Goal: Task Accomplishment & Management: Use online tool/utility

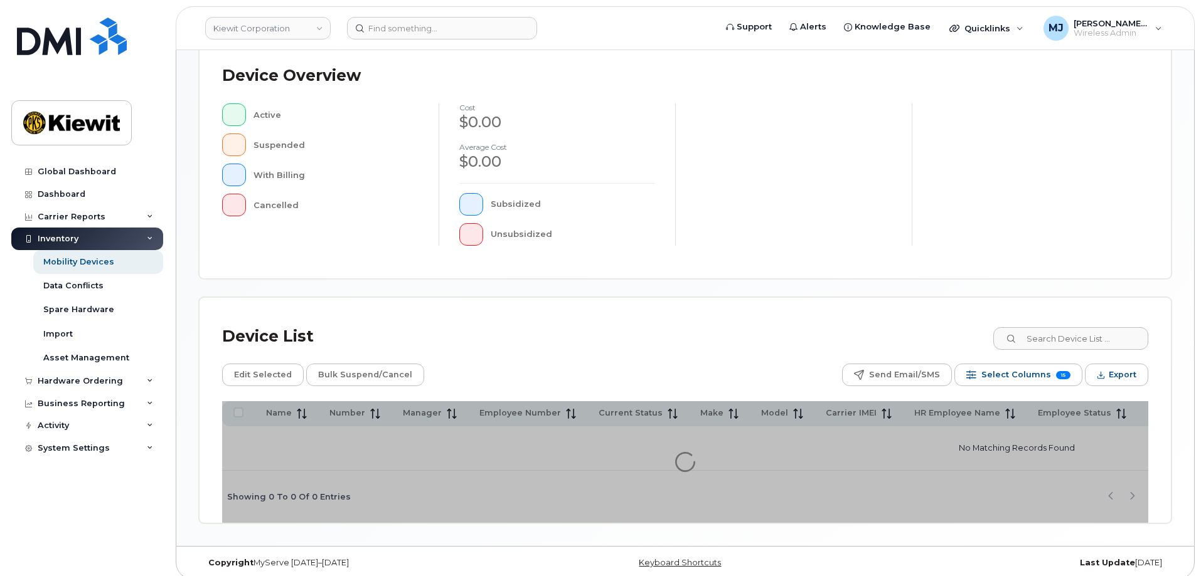
scroll to position [290, 0]
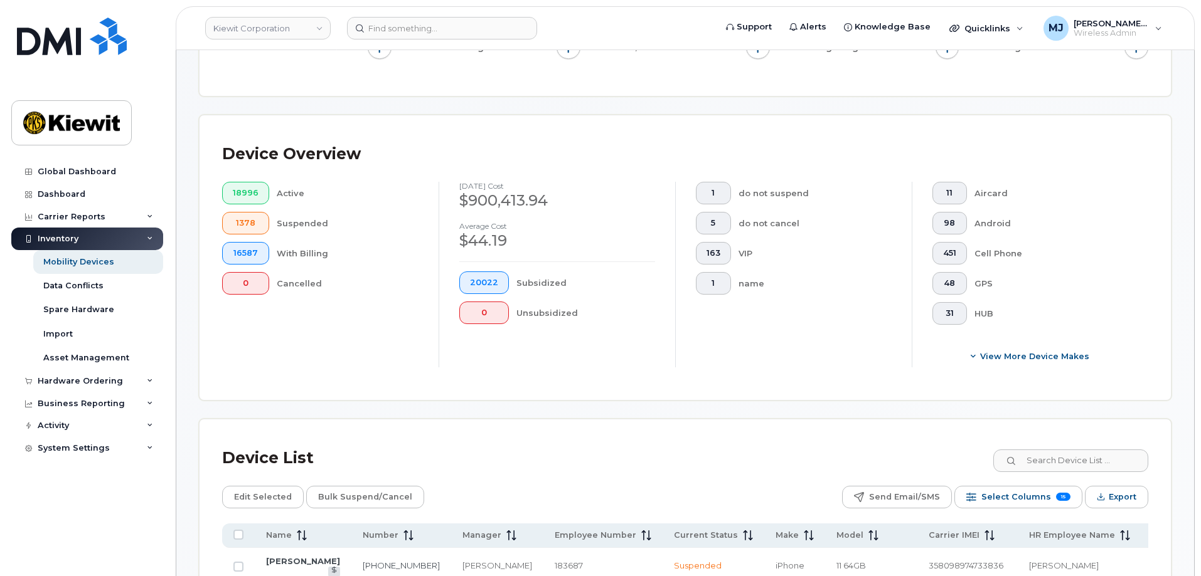
scroll to position [39, 0]
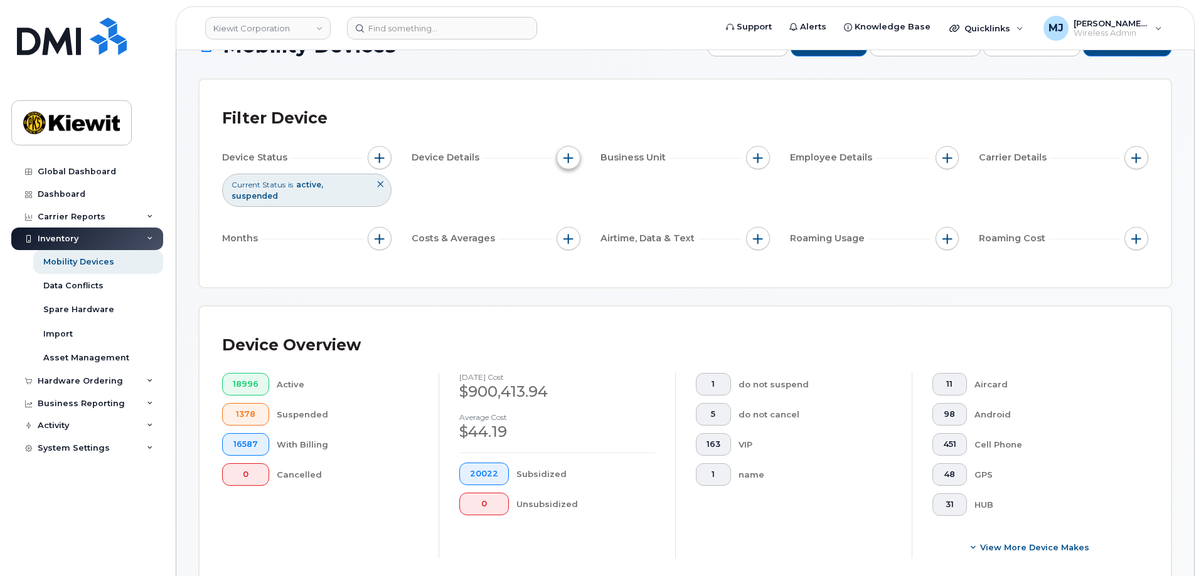
click at [563, 152] on button "button" at bounding box center [568, 158] width 24 height 24
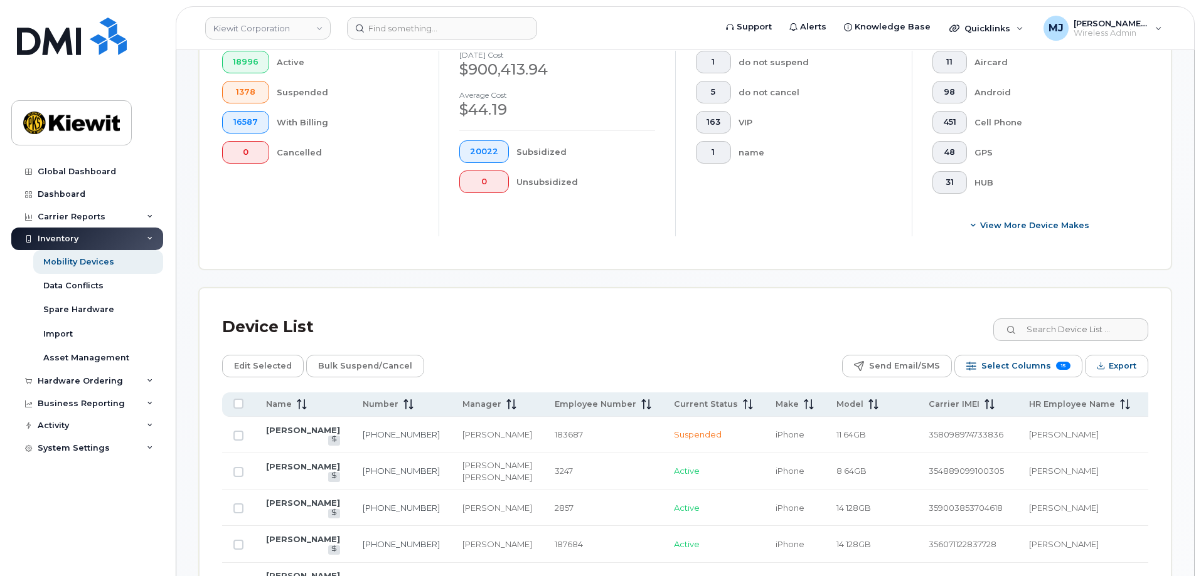
scroll to position [541, 0]
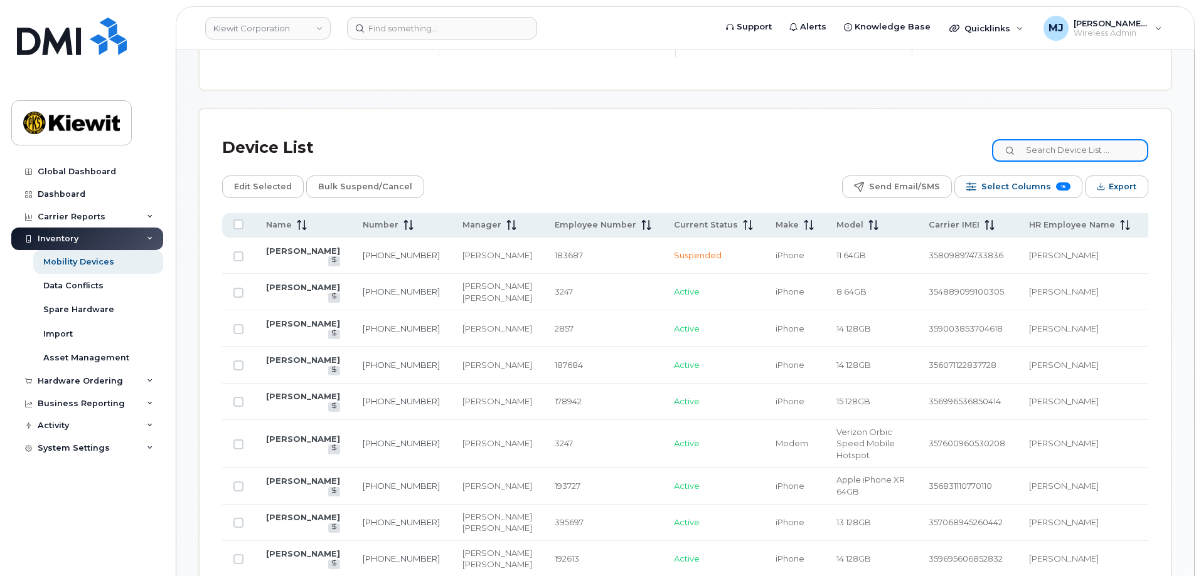
click at [1079, 141] on input at bounding box center [1070, 150] width 156 height 23
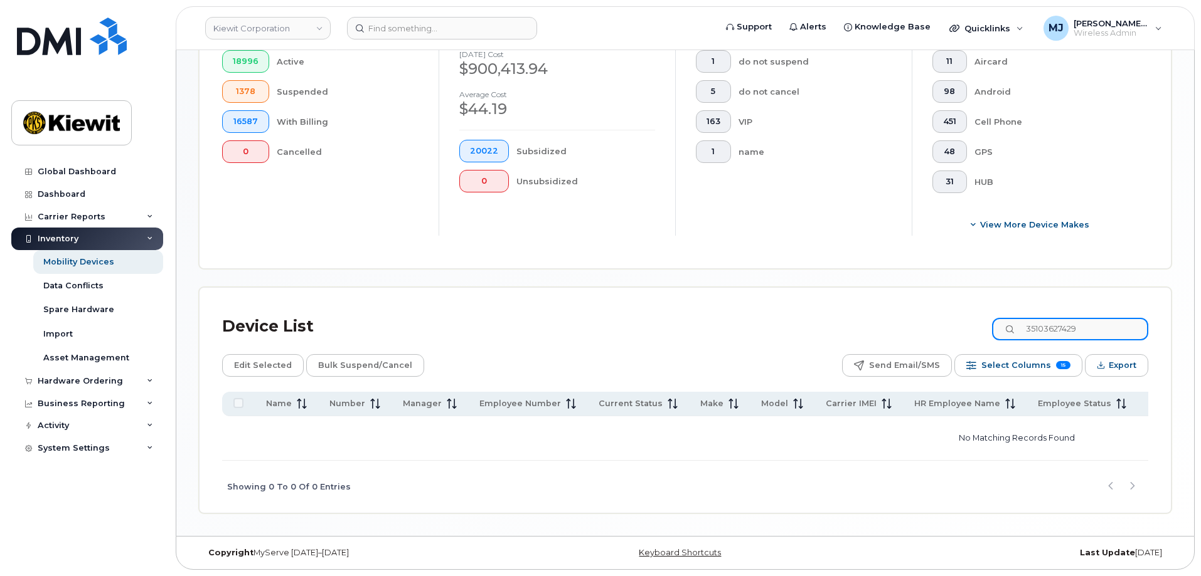
scroll to position [355, 0]
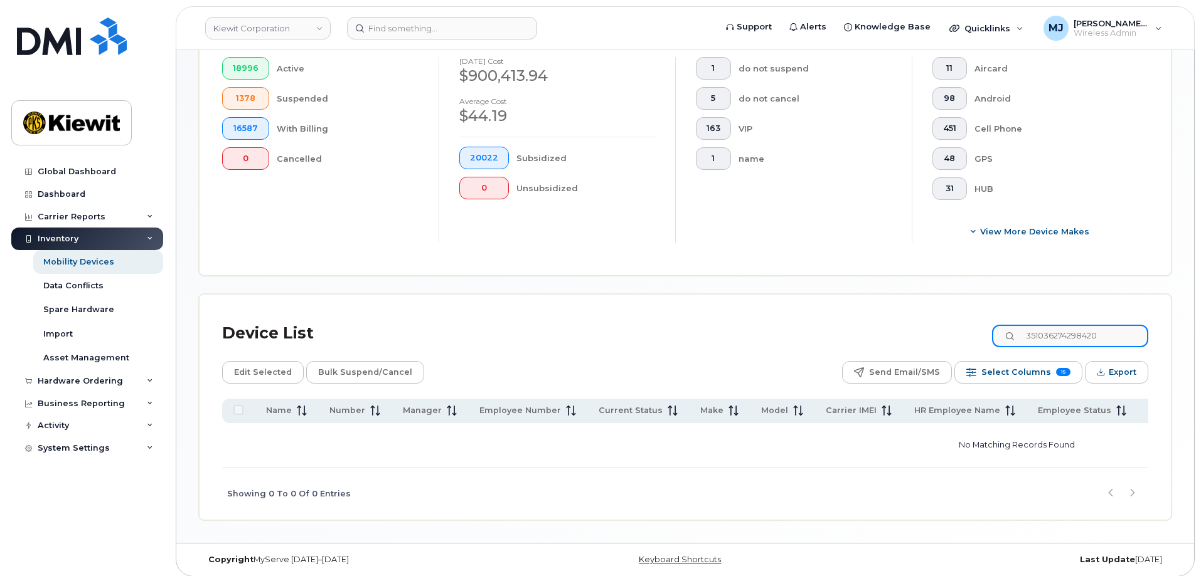
drag, startPoint x: 1127, startPoint y: 320, endPoint x: 1013, endPoint y: 332, distance: 114.9
click at [1013, 332] on input "351036274298420" at bounding box center [1070, 336] width 156 height 23
click at [1125, 325] on input "351036274298420" at bounding box center [1070, 336] width 156 height 23
drag, startPoint x: 1120, startPoint y: 324, endPoint x: 1086, endPoint y: 327, distance: 34.1
click at [1086, 327] on input "351036274298420" at bounding box center [1070, 336] width 156 height 23
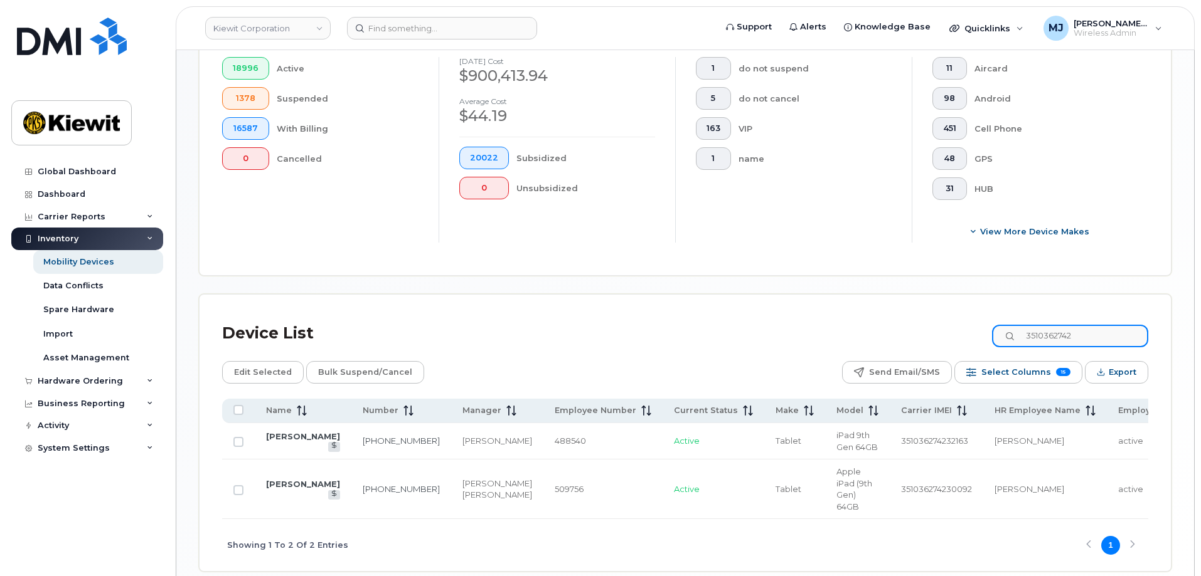
scroll to position [418, 0]
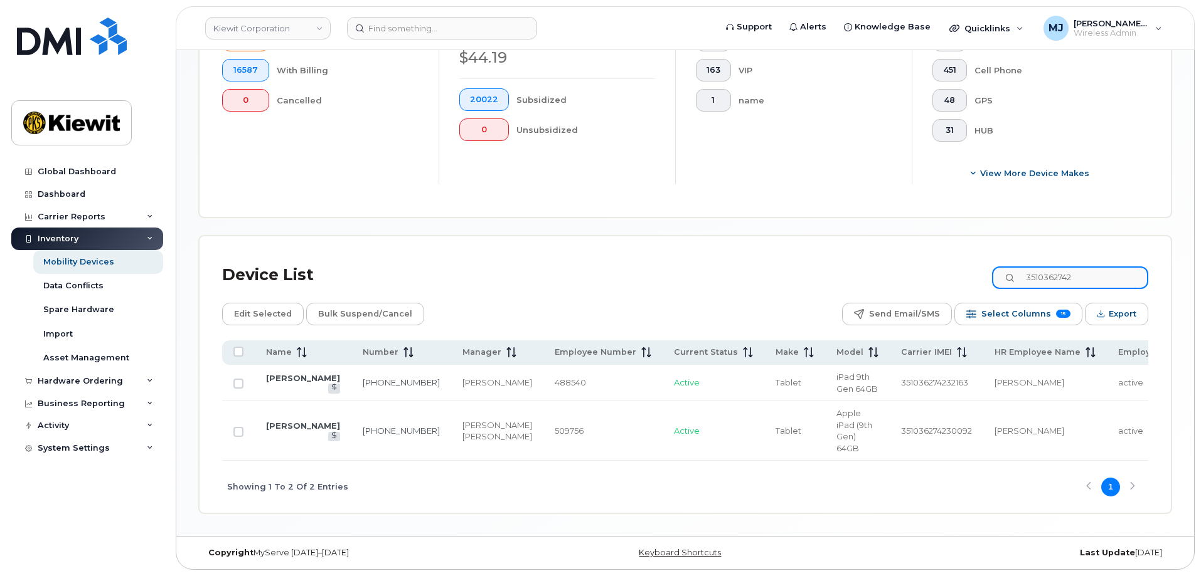
type input "3510362742"
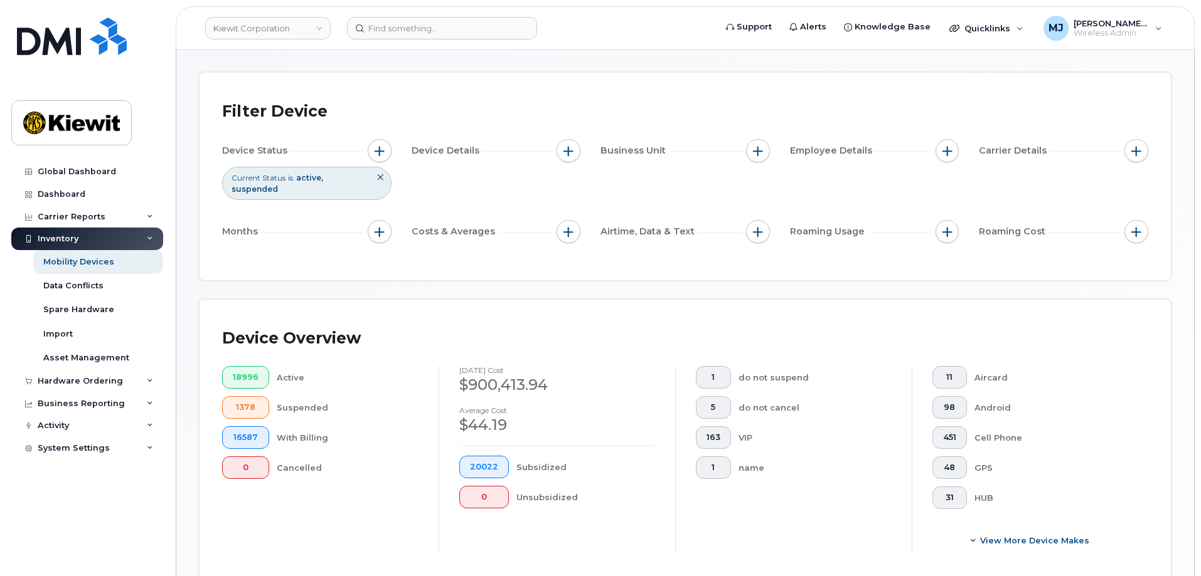
scroll to position [0, 0]
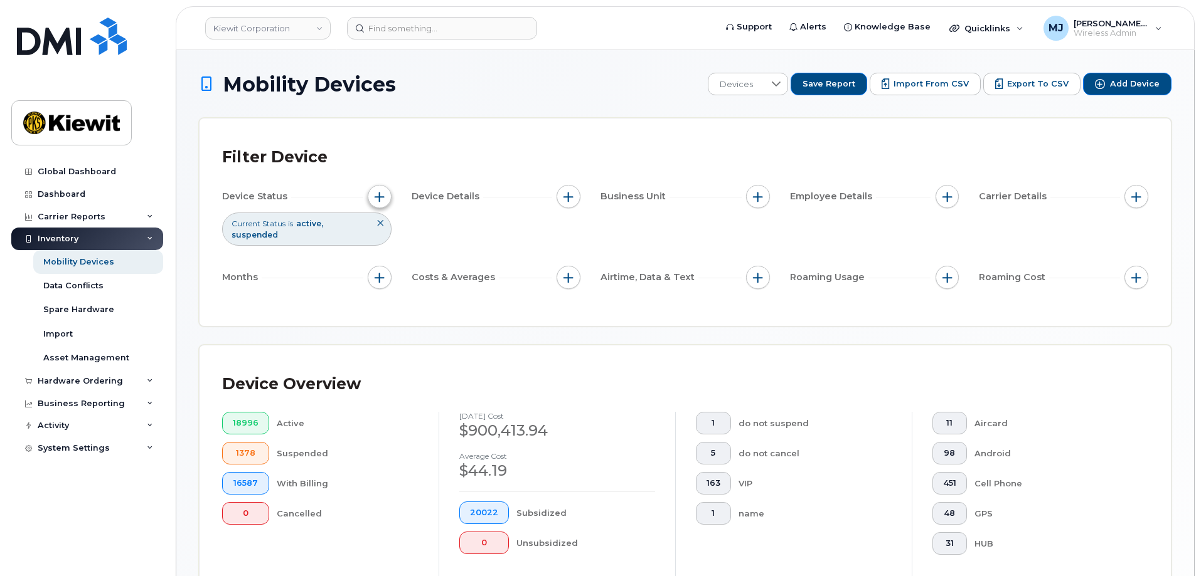
click at [369, 200] on button "button" at bounding box center [380, 197] width 24 height 24
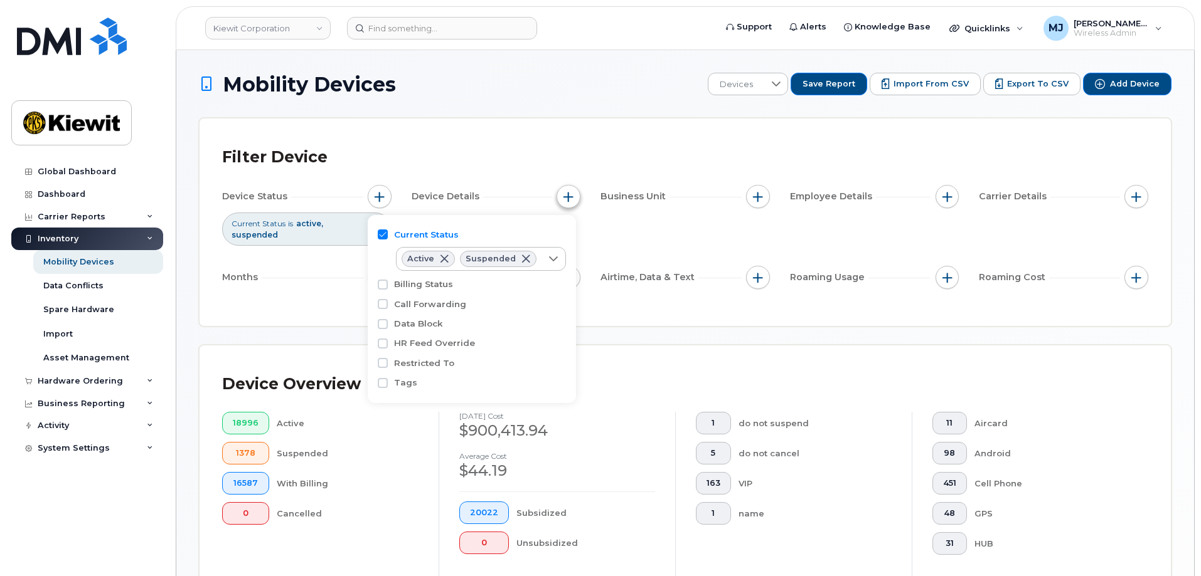
click at [565, 201] on span "button" at bounding box center [568, 197] width 10 height 10
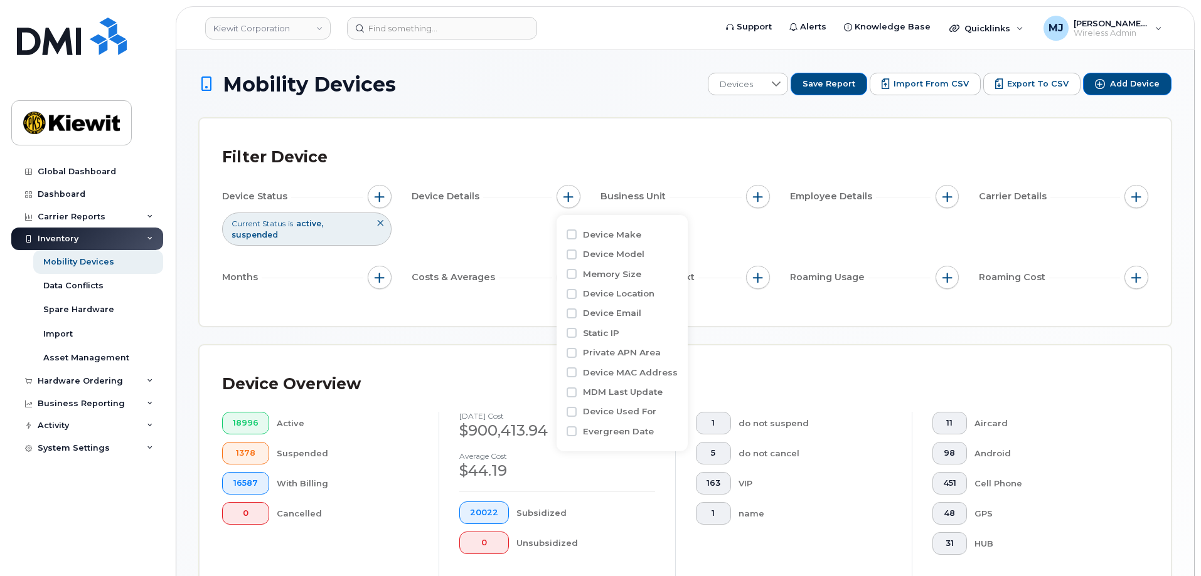
click at [800, 310] on div "Filter Device Device Status Current Status is active suspended Device Details B…" at bounding box center [684, 223] width 971 height 208
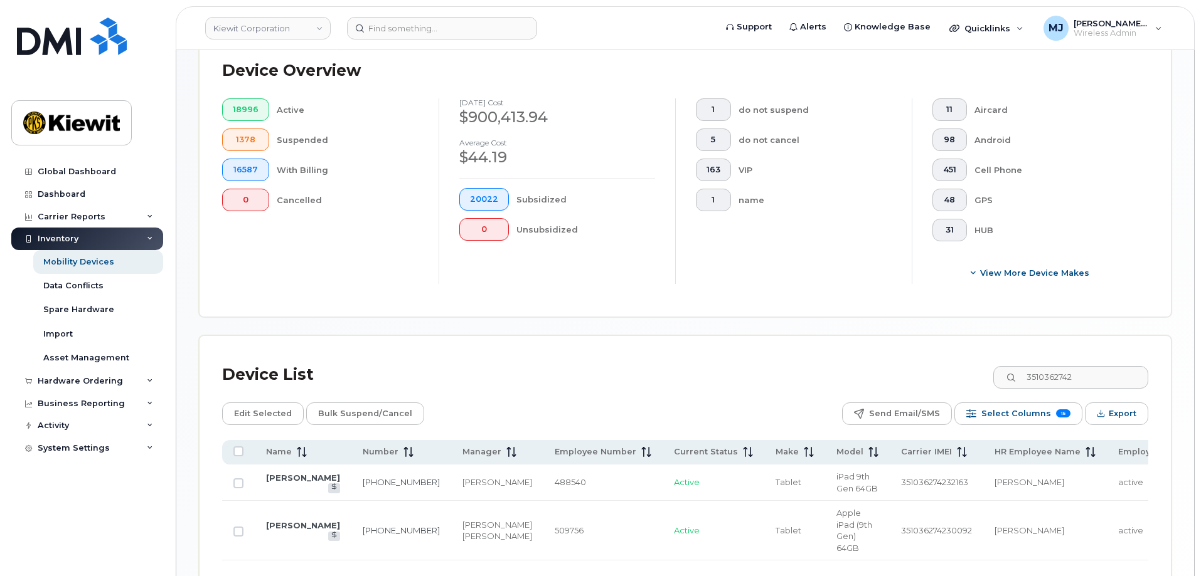
scroll to position [418, 0]
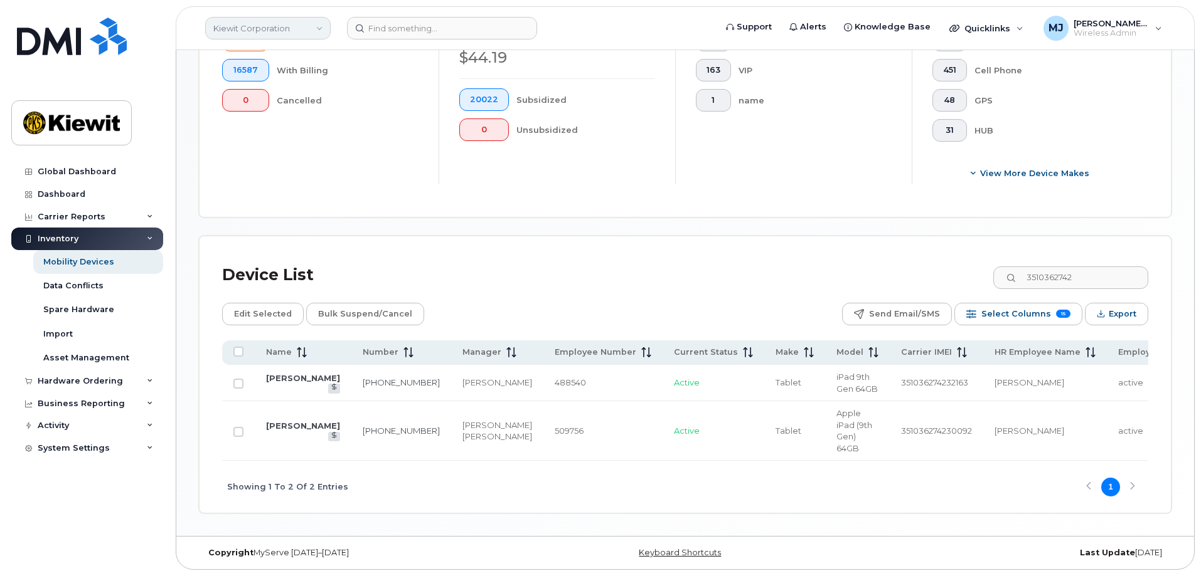
click at [305, 36] on link "Kiewit Corporation" at bounding box center [267, 28] width 125 height 23
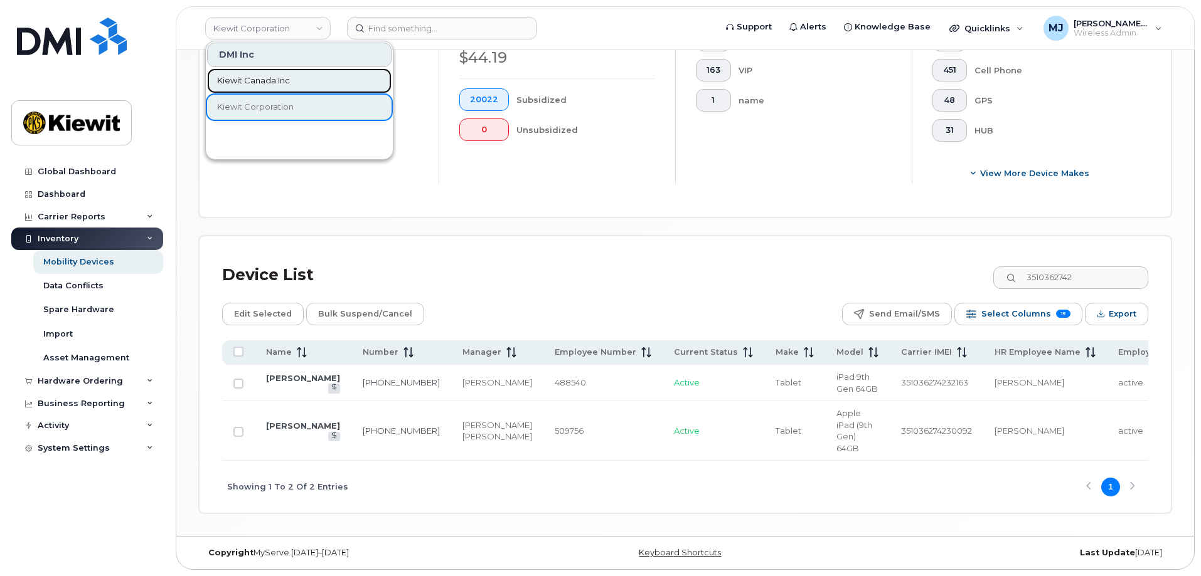
click at [291, 83] on link "Kiewit Canada Inc" at bounding box center [299, 80] width 184 height 25
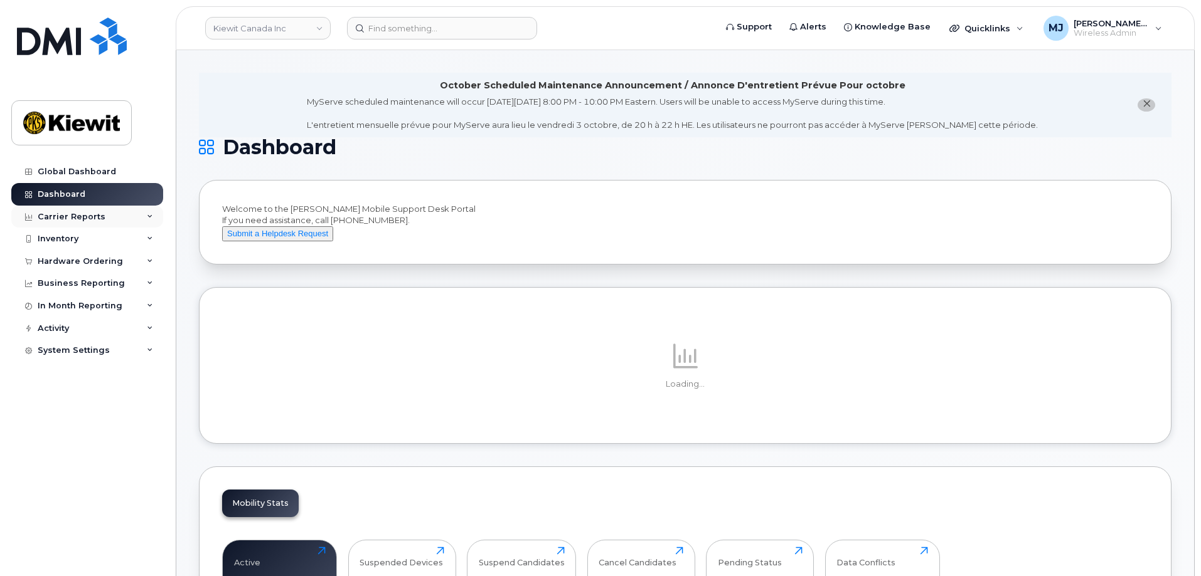
click at [124, 215] on div "Carrier Reports" at bounding box center [87, 217] width 152 height 23
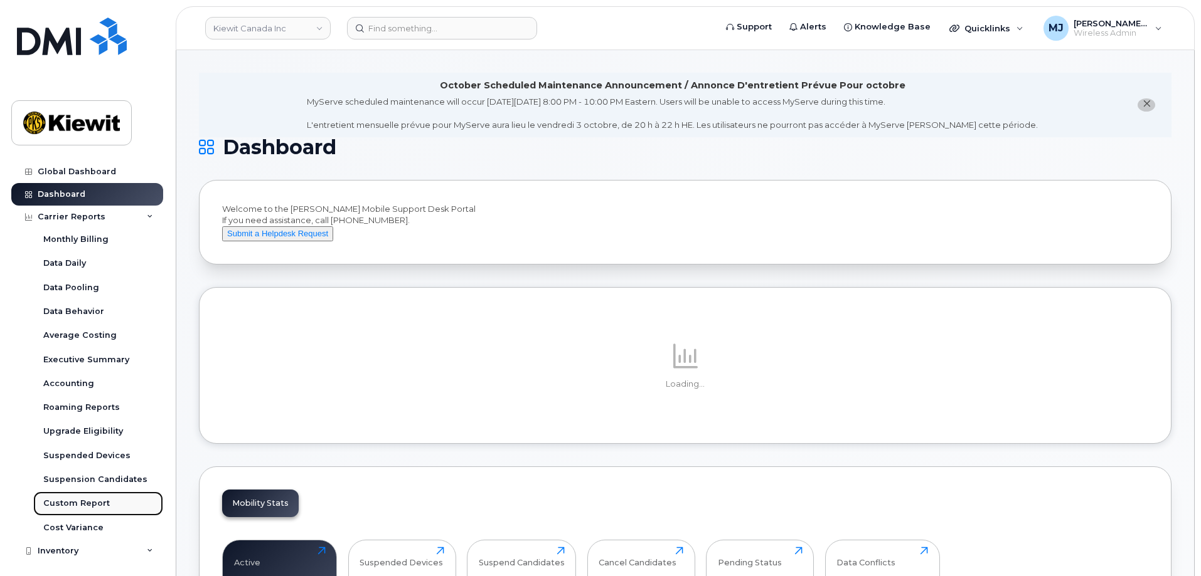
click at [104, 504] on div "Custom Report" at bounding box center [76, 503] width 66 height 11
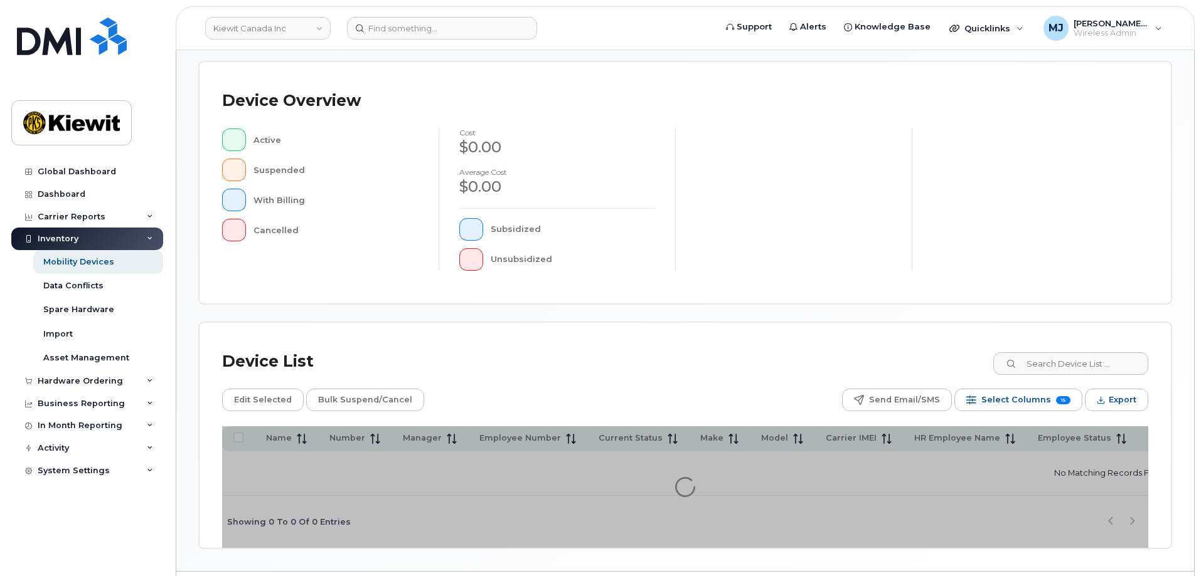
scroll to position [290, 0]
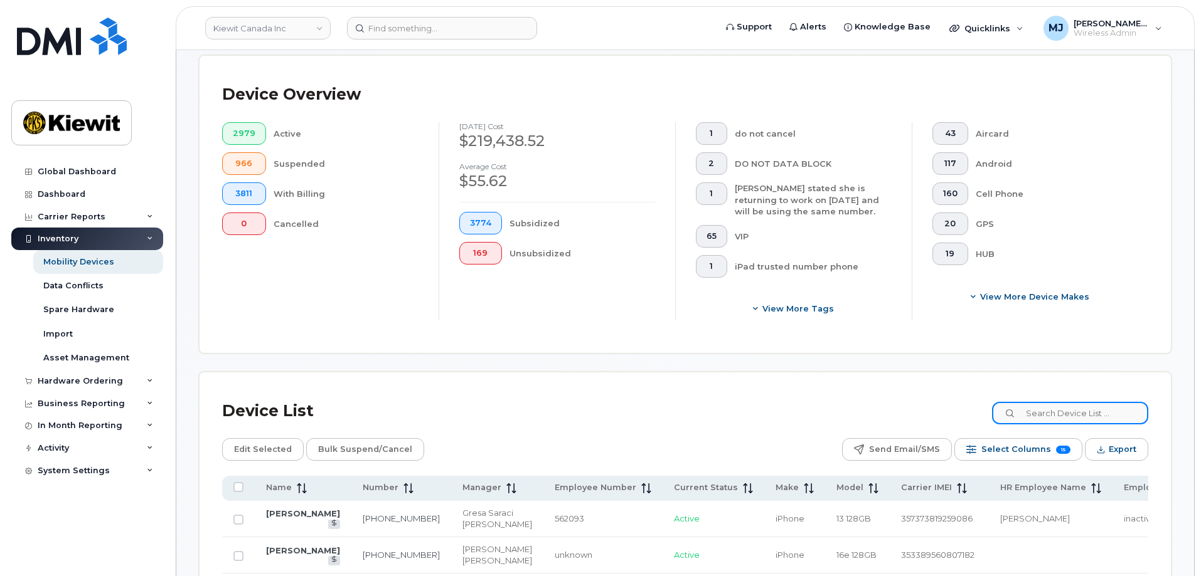
click at [1094, 403] on input at bounding box center [1070, 413] width 156 height 23
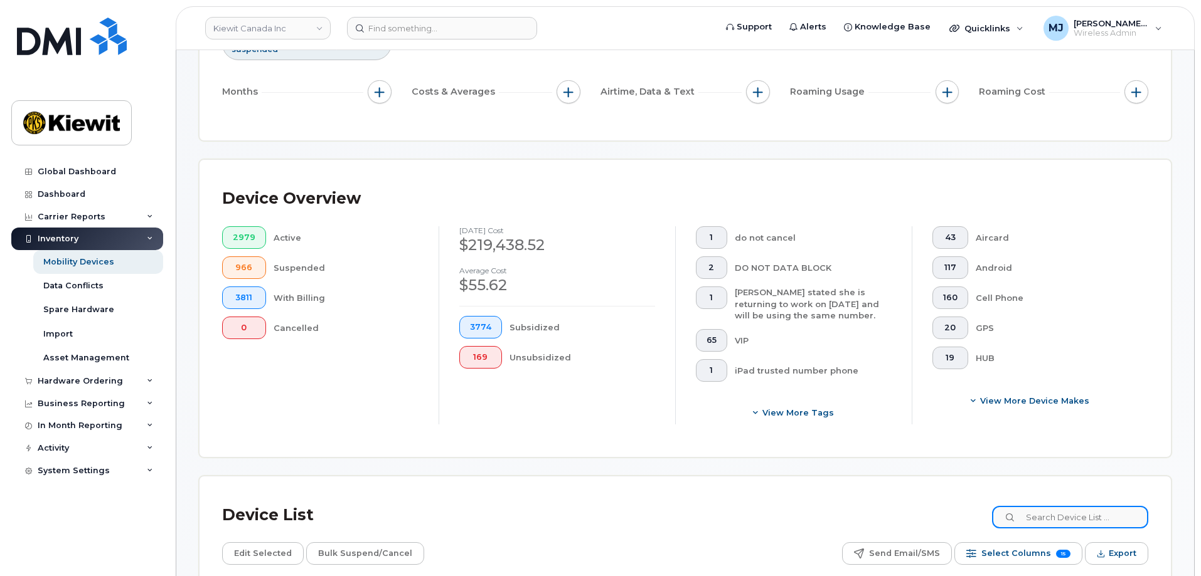
scroll to position [181, 0]
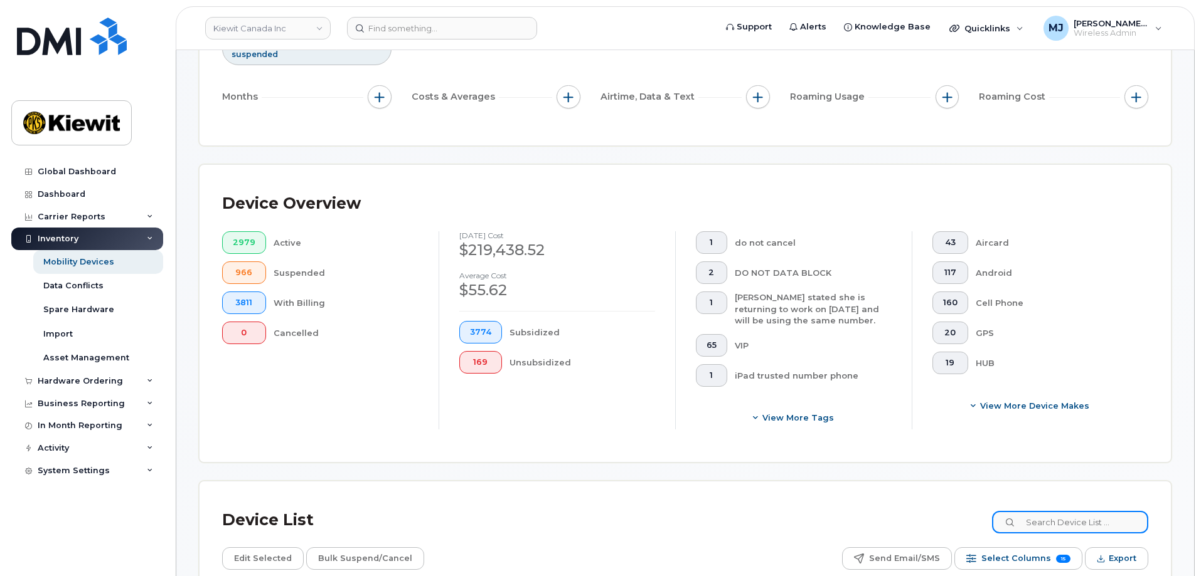
paste input "351036274298420"
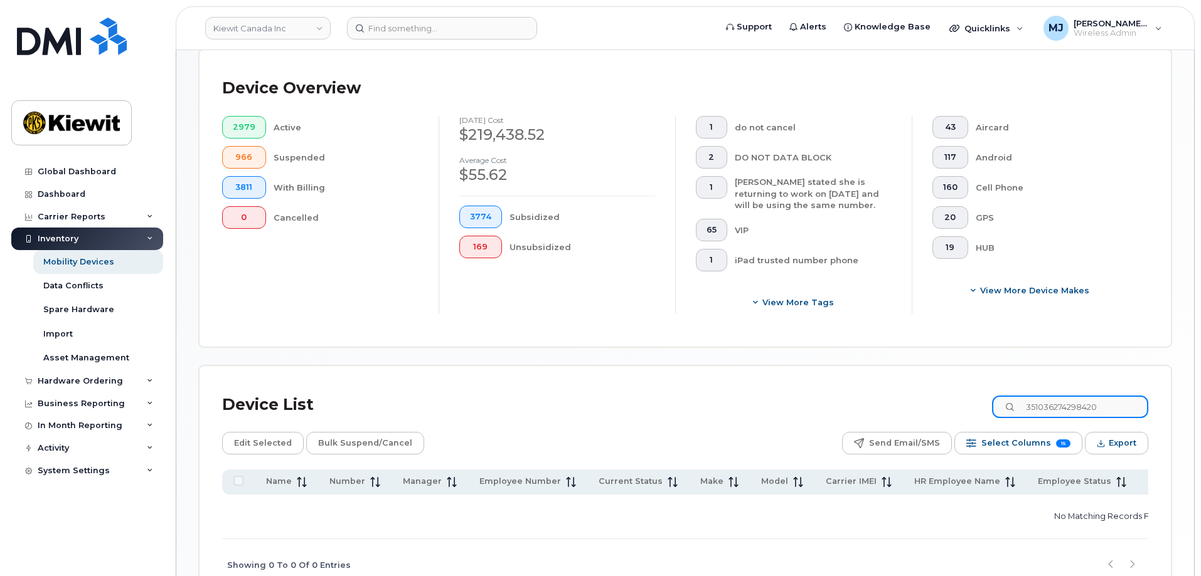
scroll to position [306, 0]
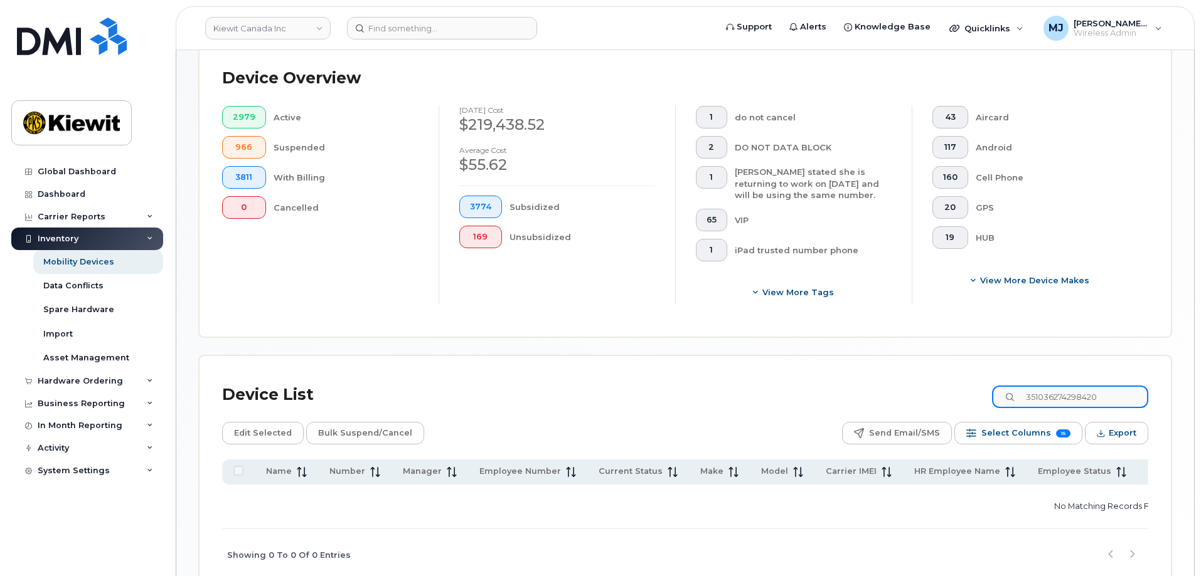
drag, startPoint x: 1129, startPoint y: 382, endPoint x: 1085, endPoint y: 388, distance: 44.3
click at [1085, 388] on input "351036274298420" at bounding box center [1070, 397] width 156 height 23
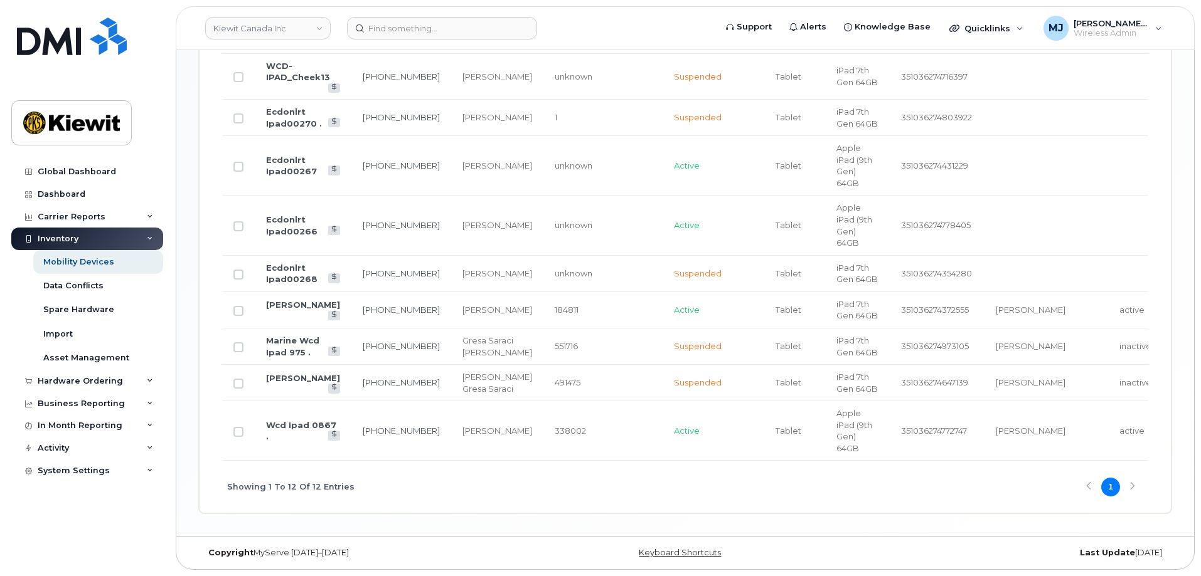
scroll to position [793, 0]
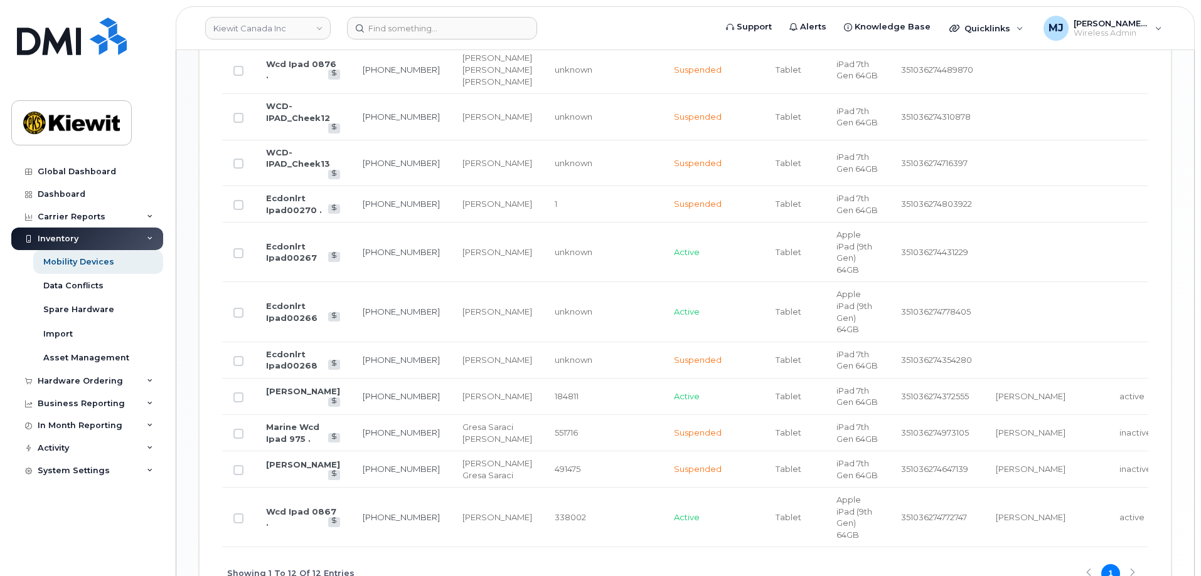
type input "351036274"
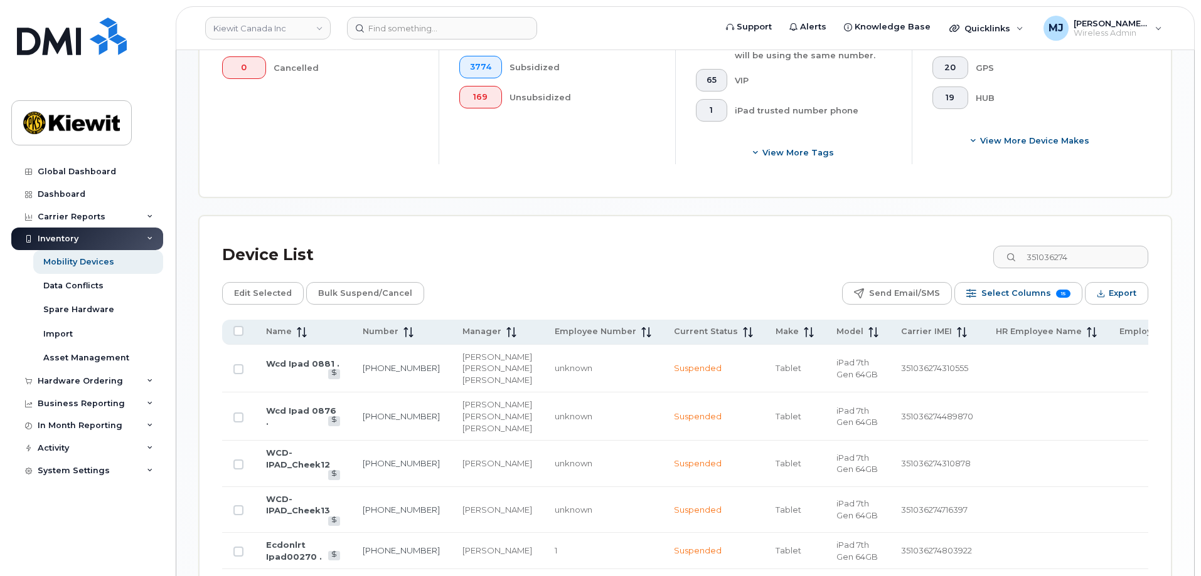
scroll to position [417, 0]
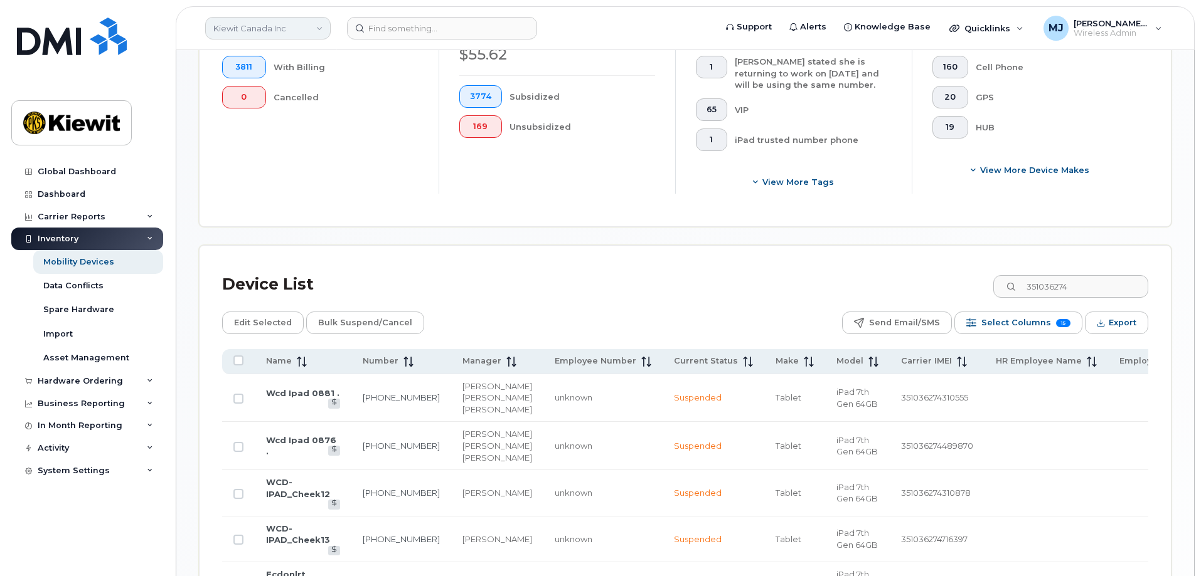
click at [255, 32] on link "Kiewit Canada Inc" at bounding box center [267, 28] width 125 height 23
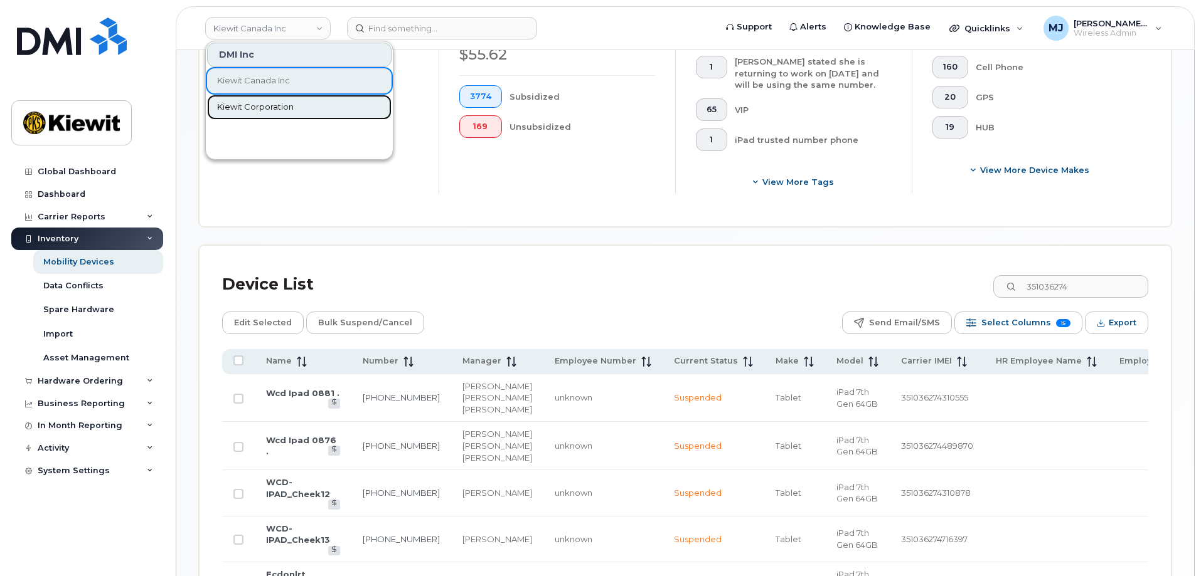
click at [274, 107] on span "Kiewit Corporation" at bounding box center [255, 107] width 77 height 13
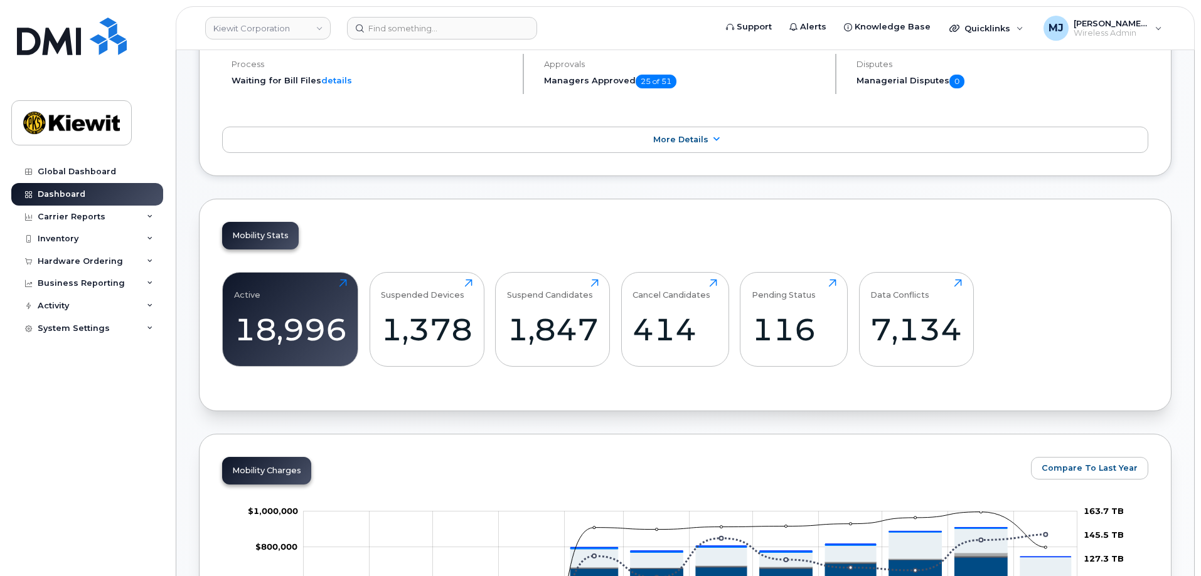
scroll to position [314, 0]
